Goal: Task Accomplishment & Management: Complete application form

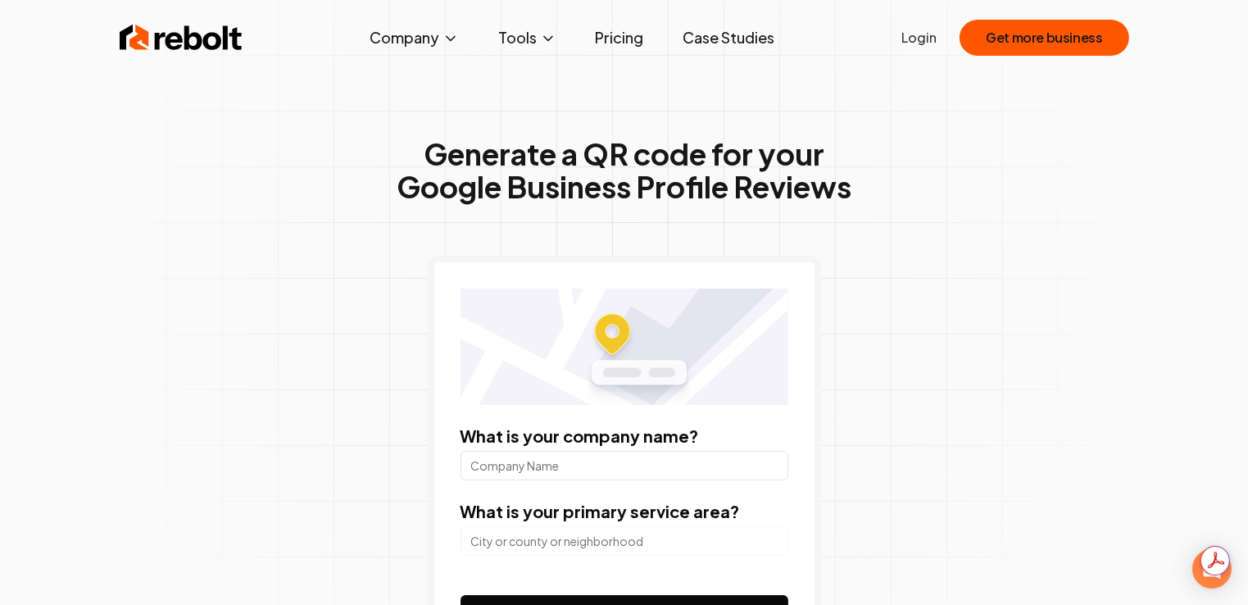
click at [547, 470] on input "What is your company name?" at bounding box center [624, 465] width 328 height 29
type input "o"
type input "Oshin Power & Care Pvt Ltd"
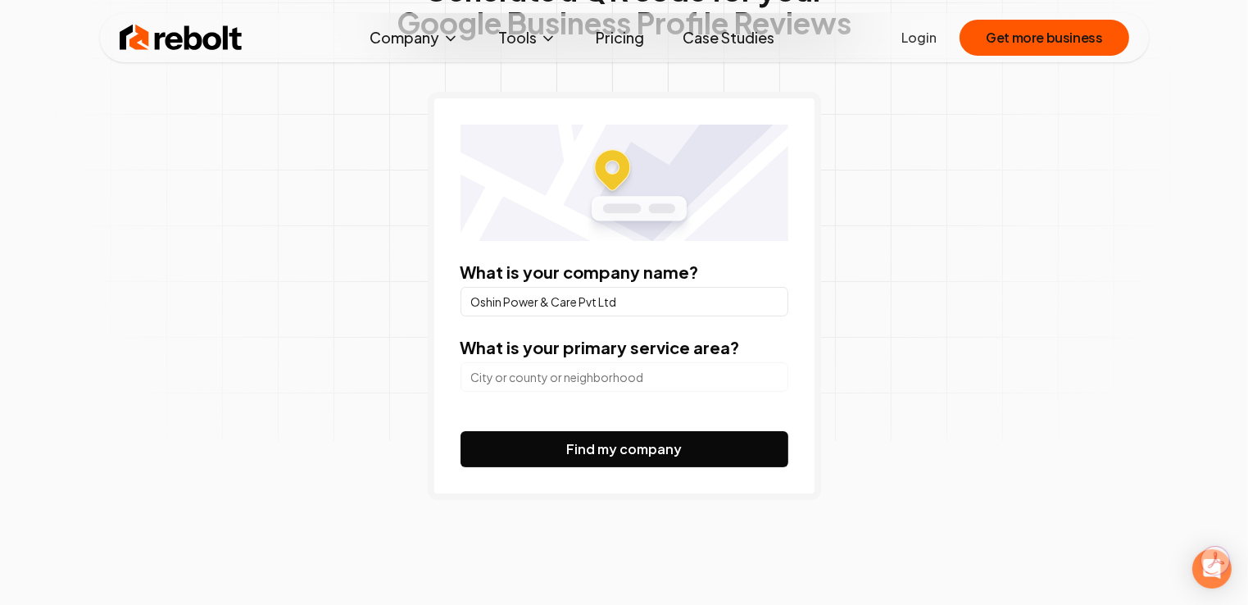
click at [533, 374] on input "search" at bounding box center [624, 376] width 328 height 29
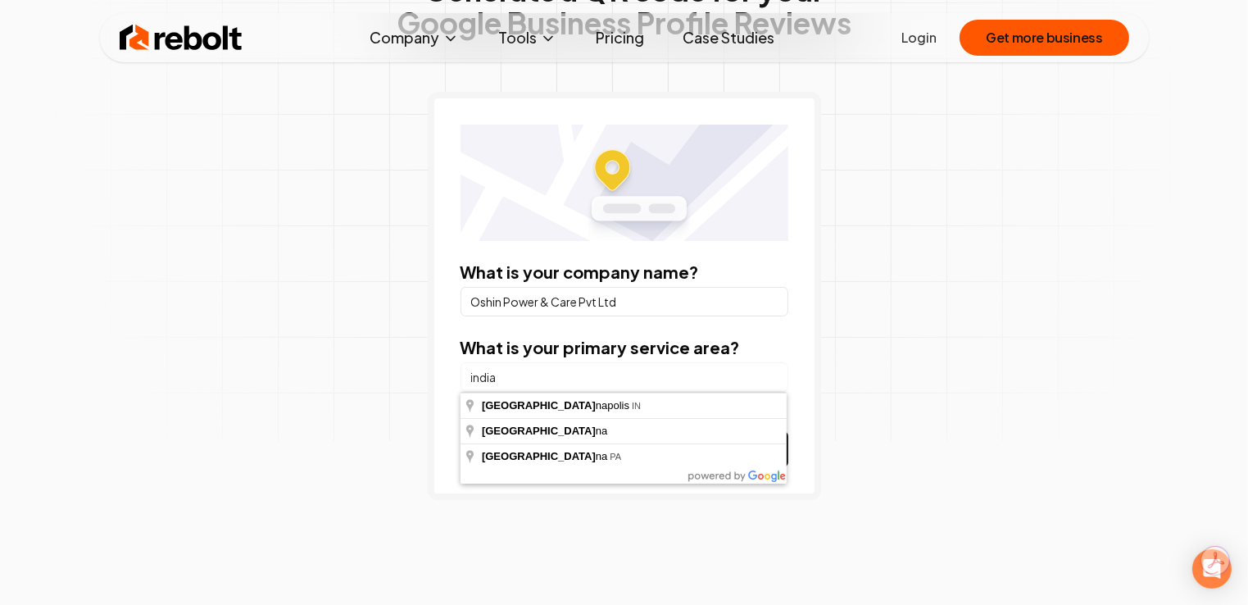
click at [629, 377] on input "india" at bounding box center [624, 376] width 328 height 29
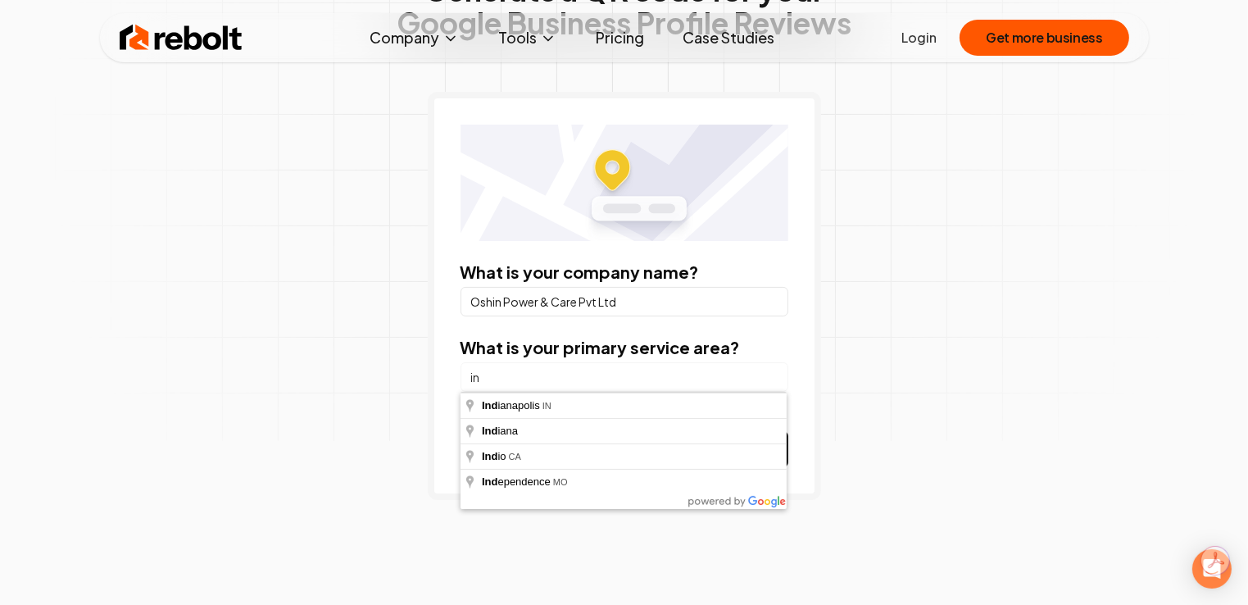
type input "i"
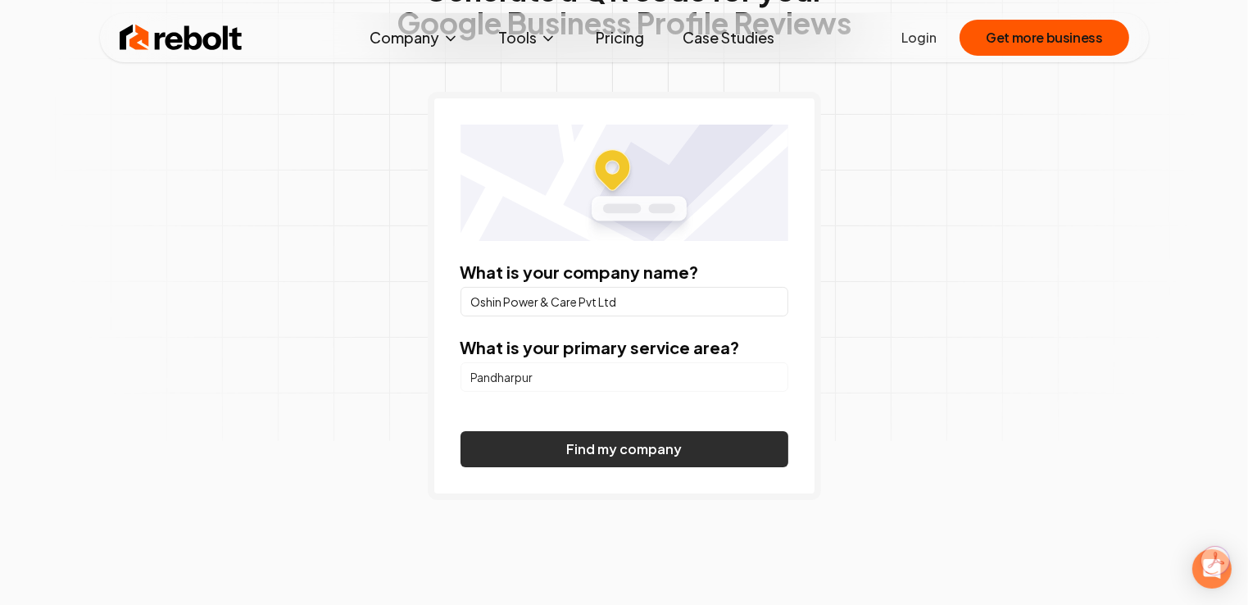
type input "Pandharpur"
click at [613, 442] on button "Find my company" at bounding box center [624, 449] width 328 height 36
click at [596, 449] on button "Find my company" at bounding box center [624, 449] width 328 height 36
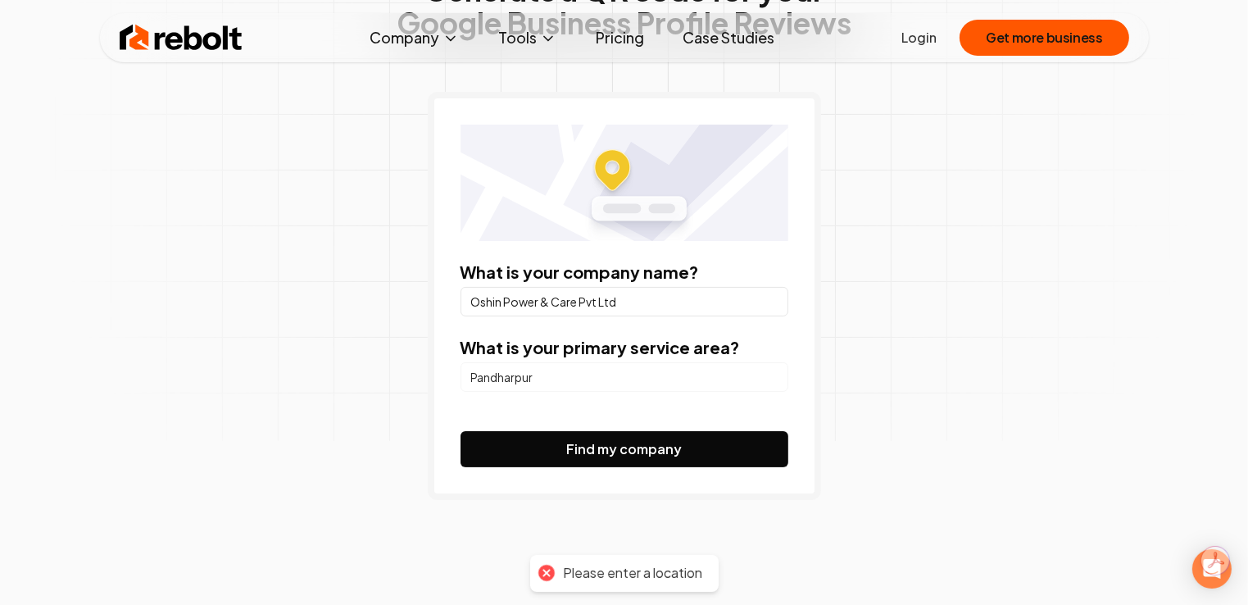
click at [551, 379] on input "Pandharpur" at bounding box center [624, 376] width 328 height 29
click at [610, 169] on img at bounding box center [624, 183] width 328 height 116
click at [615, 165] on img at bounding box center [624, 183] width 328 height 116
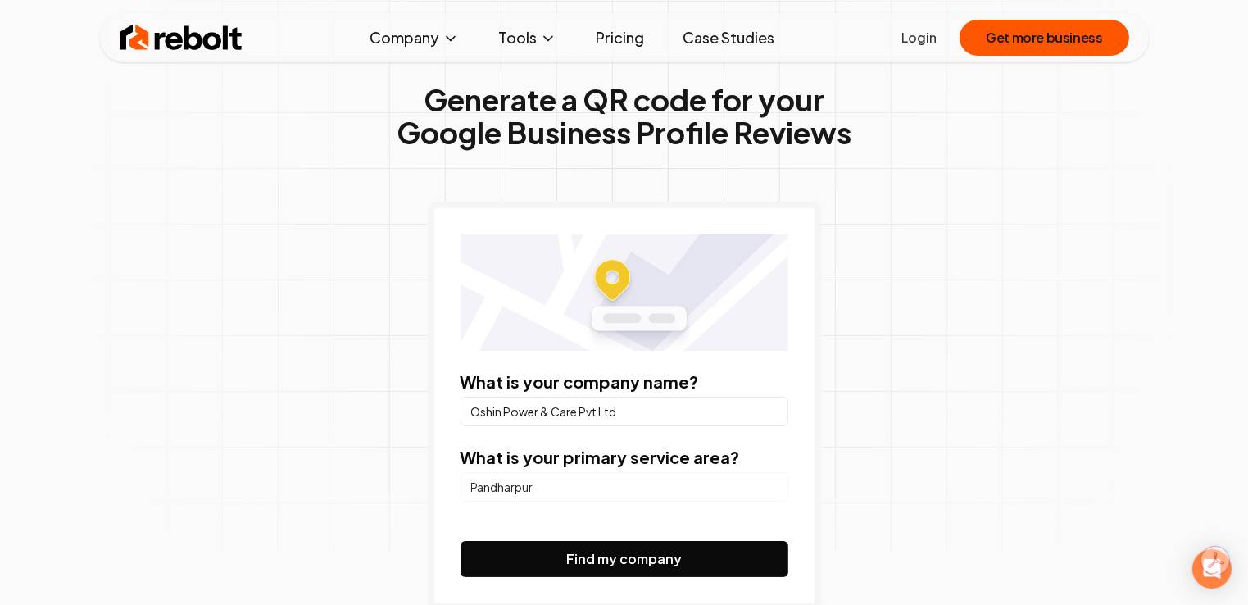
scroll to position [0, 0]
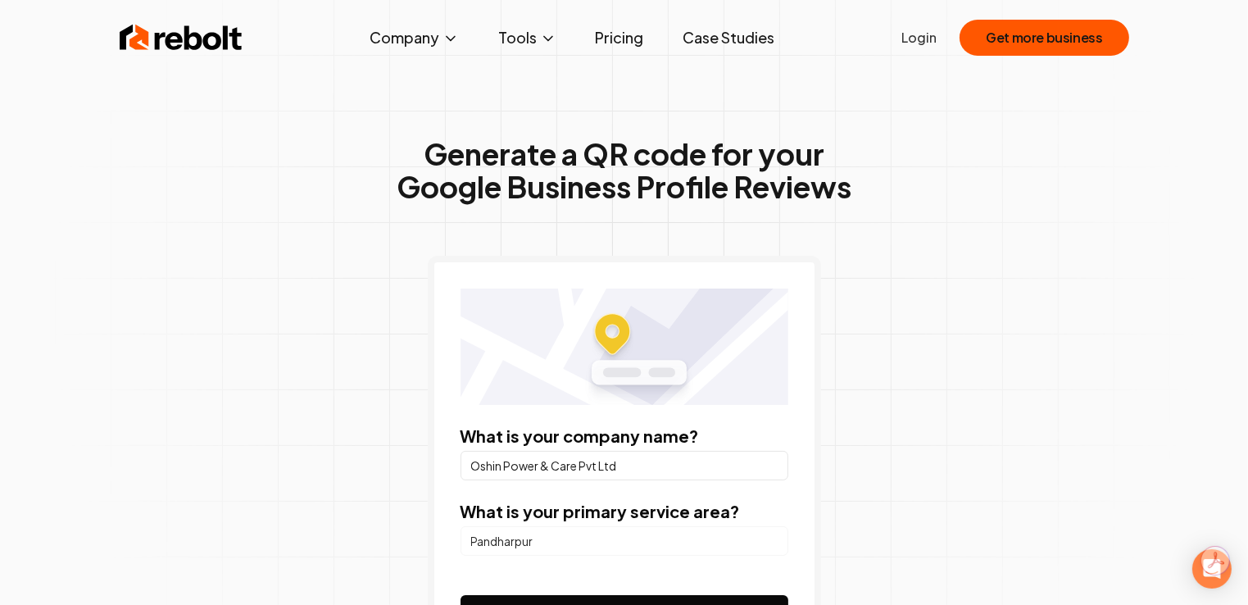
click at [614, 343] on img at bounding box center [624, 346] width 328 height 116
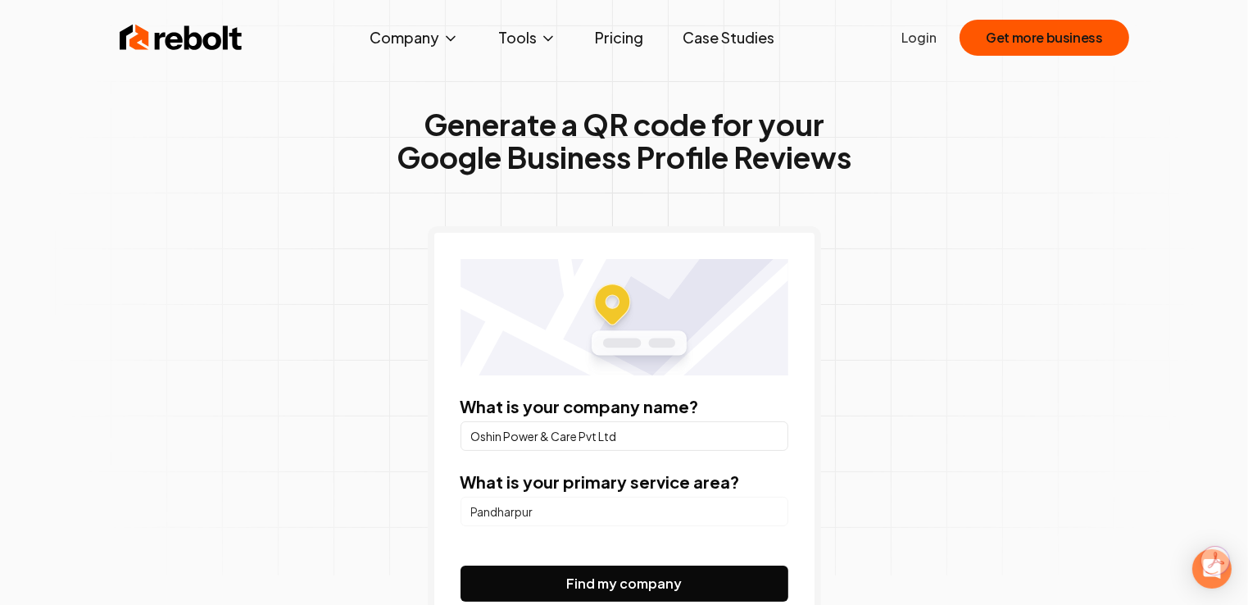
scroll to position [82, 0]
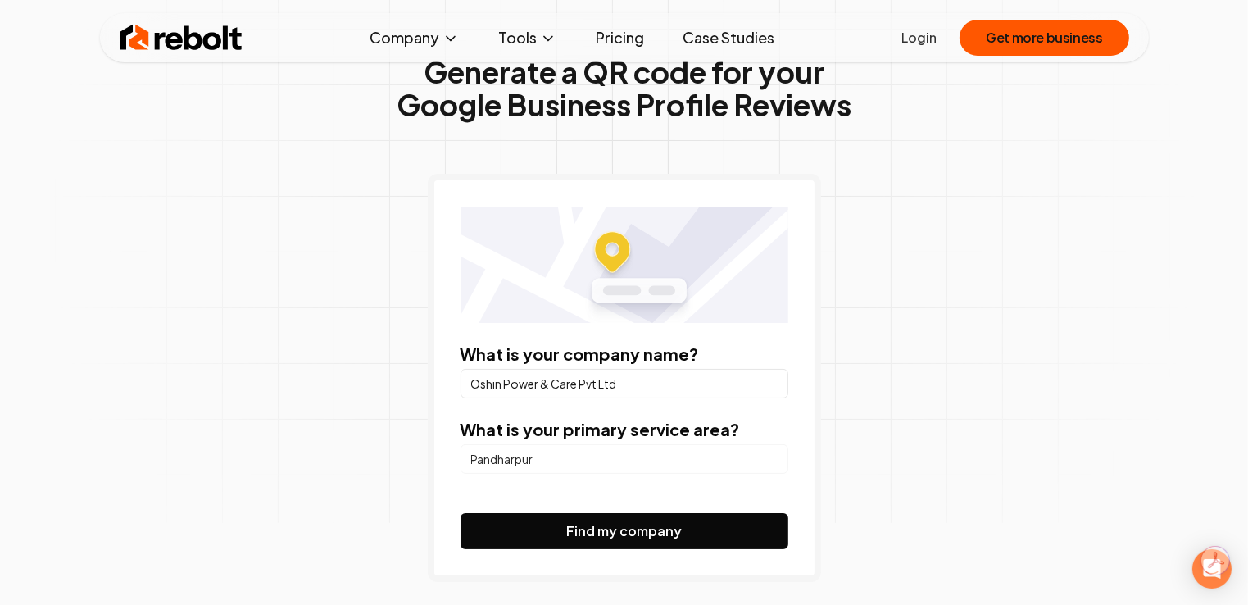
click at [606, 291] on img at bounding box center [624, 264] width 328 height 116
click at [607, 290] on img at bounding box center [624, 264] width 328 height 116
click at [601, 255] on img at bounding box center [624, 264] width 328 height 116
click at [661, 284] on img at bounding box center [624, 264] width 328 height 116
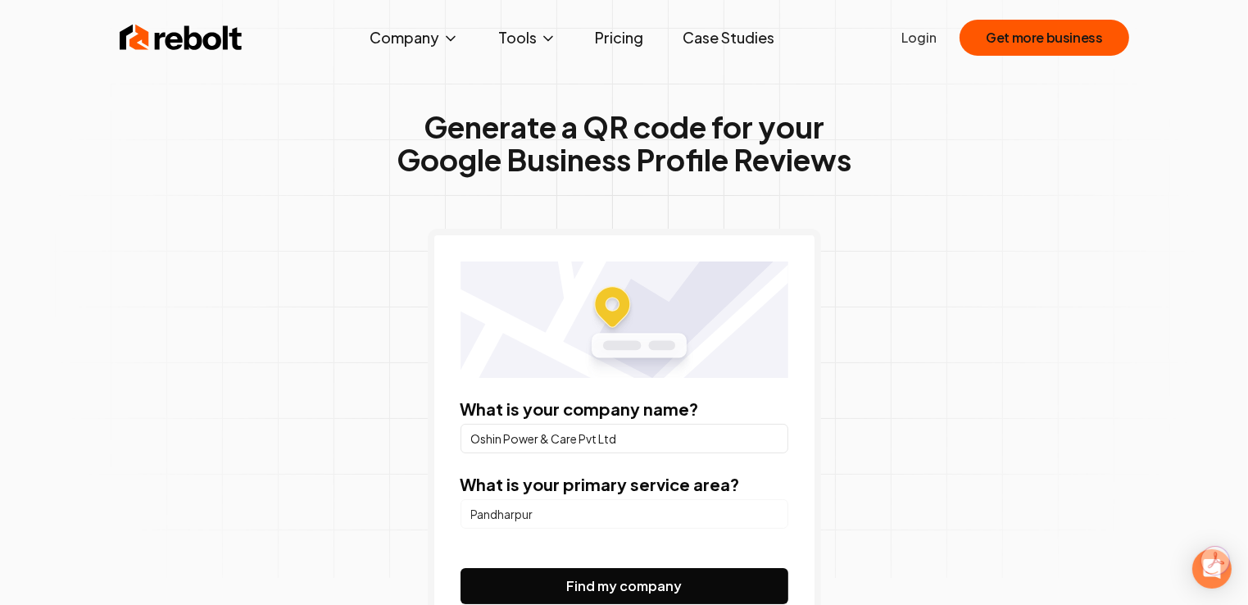
scroll to position [0, 0]
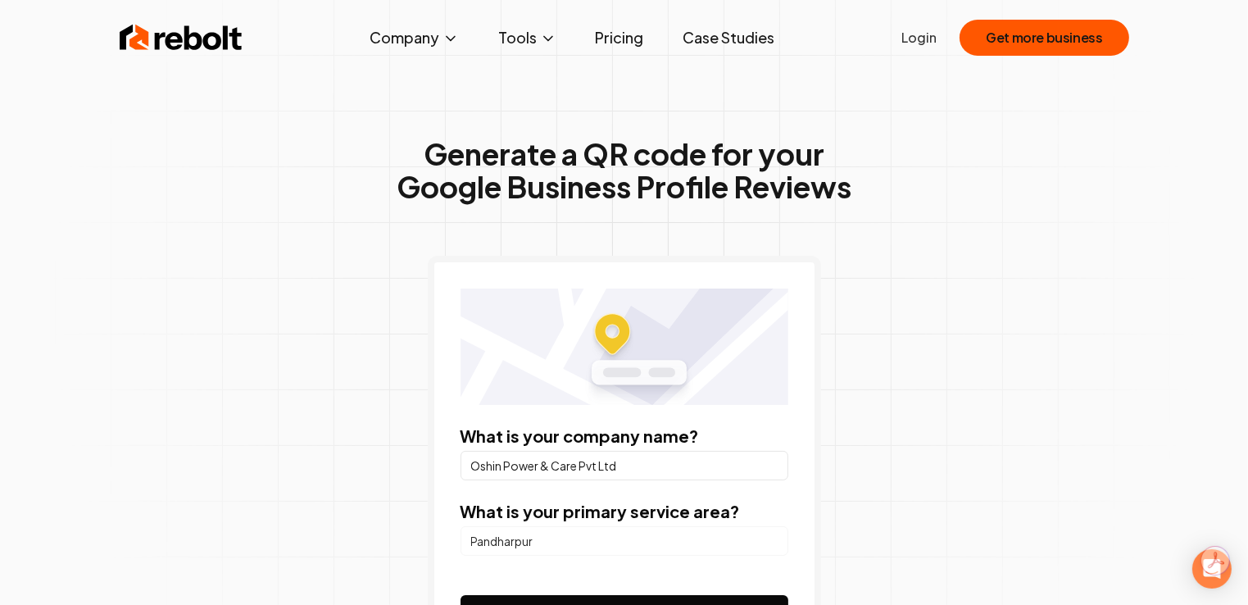
click at [616, 336] on img at bounding box center [624, 346] width 328 height 116
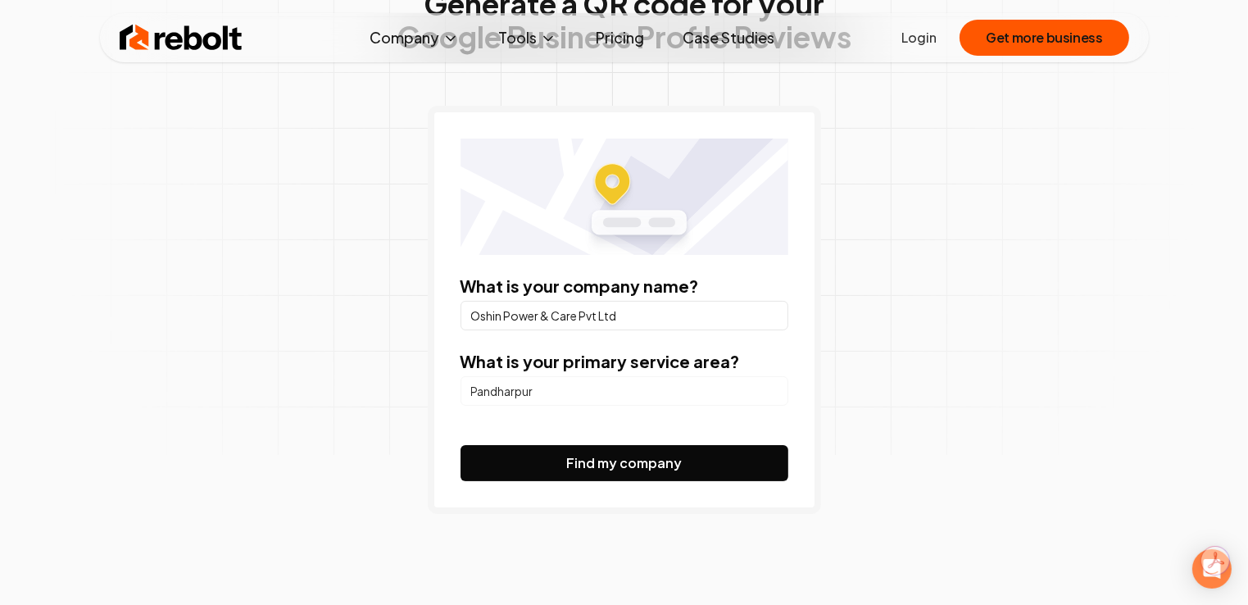
scroll to position [82, 0]
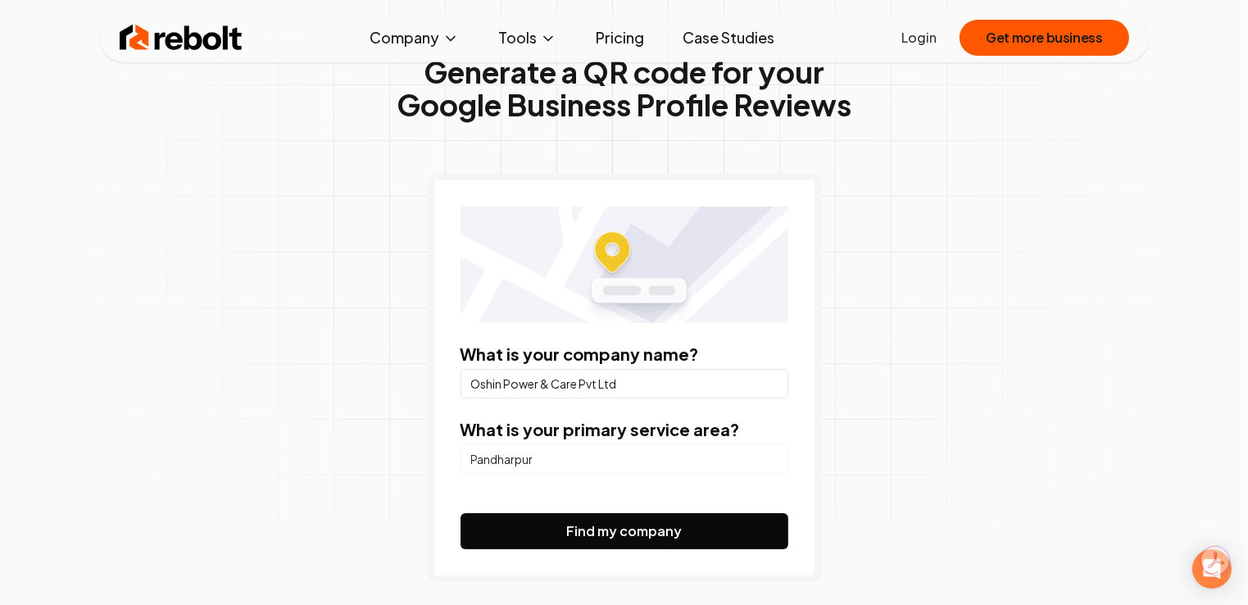
click at [603, 237] on img at bounding box center [624, 264] width 328 height 116
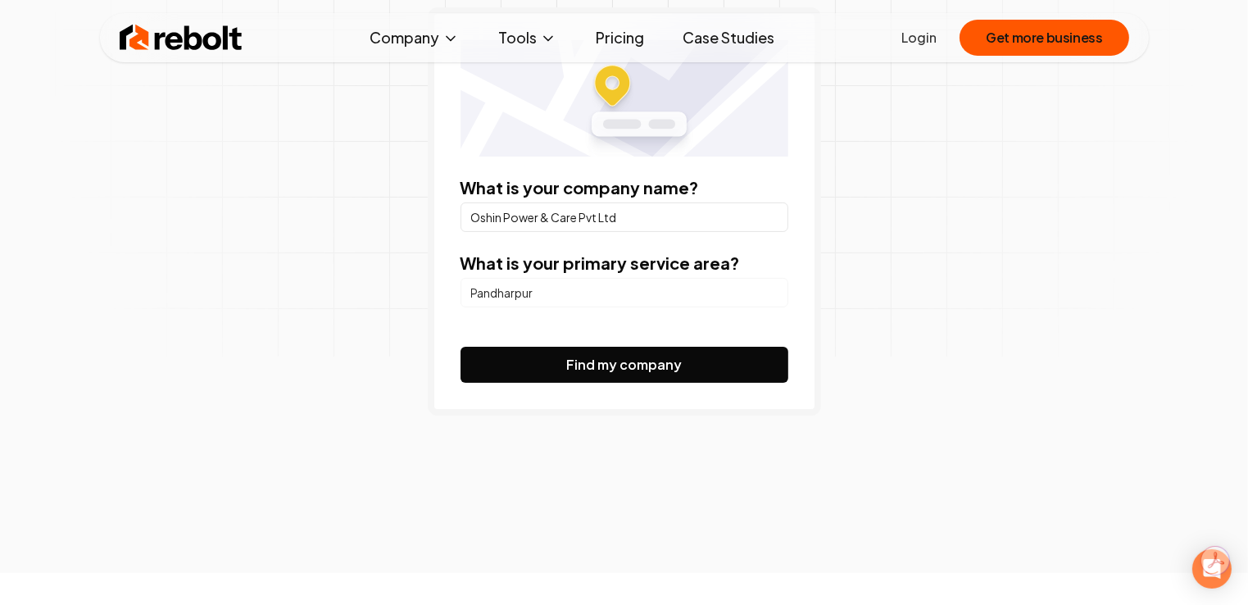
scroll to position [328, 0]
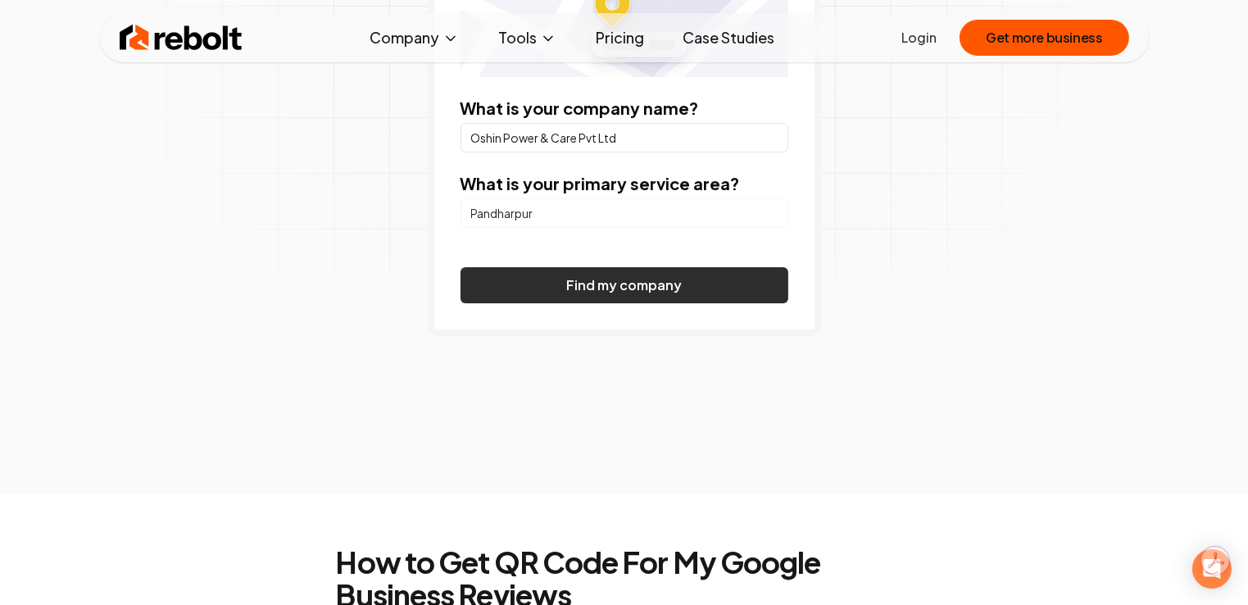
click at [603, 282] on button "Find my company" at bounding box center [624, 285] width 328 height 36
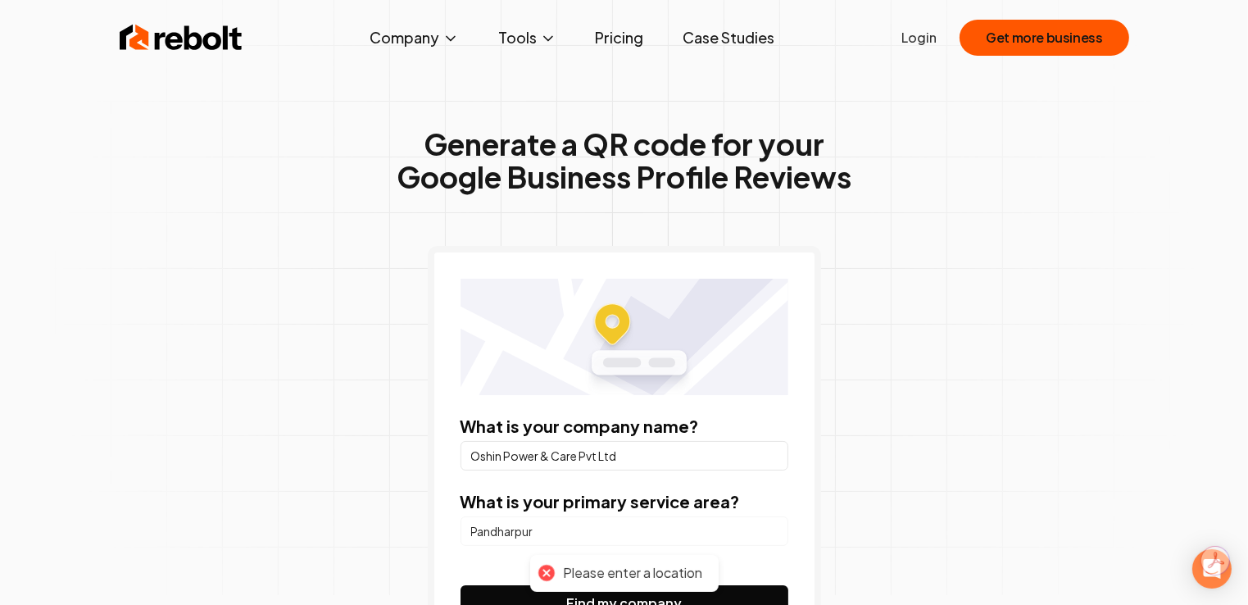
scroll to position [0, 0]
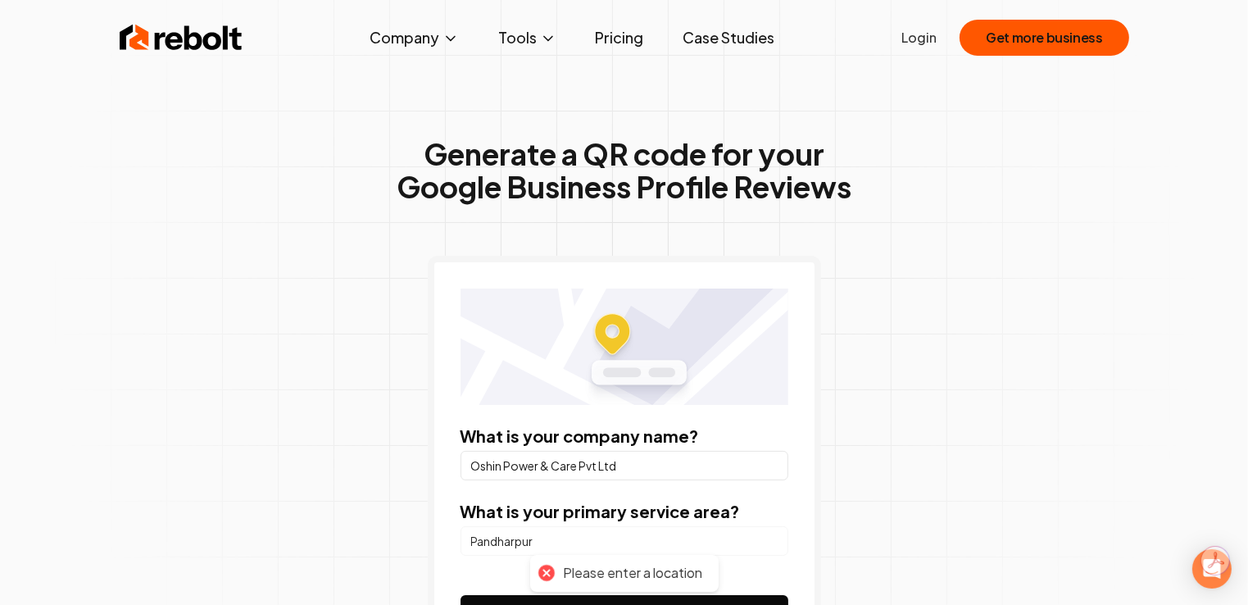
click at [608, 336] on img at bounding box center [624, 346] width 328 height 116
click at [619, 377] on img at bounding box center [624, 346] width 328 height 116
click at [619, 374] on img at bounding box center [624, 346] width 328 height 116
click at [610, 337] on img at bounding box center [624, 346] width 328 height 116
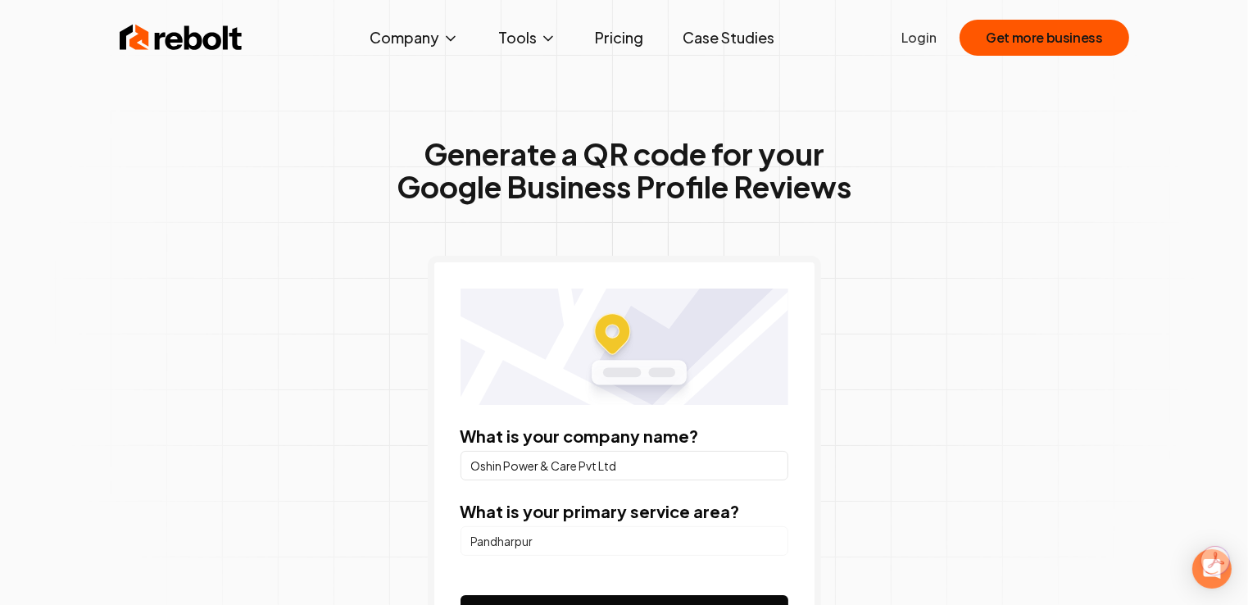
click at [610, 337] on img at bounding box center [624, 346] width 328 height 116
click at [610, 338] on img at bounding box center [624, 346] width 328 height 116
